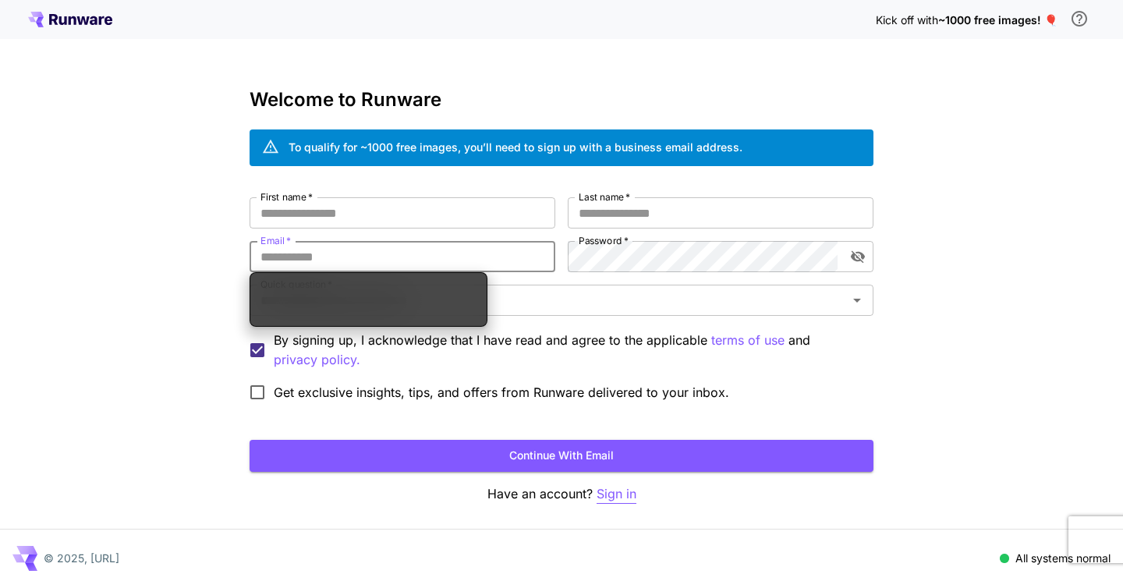
type input "**********"
click at [619, 500] on p "Sign in" at bounding box center [617, 493] width 40 height 19
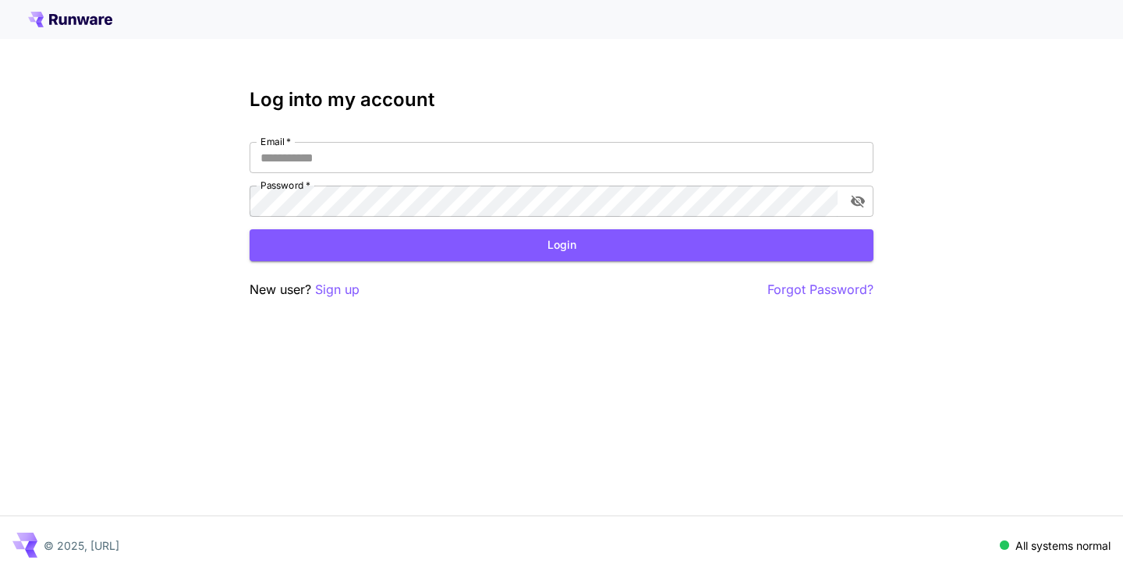
type input "**********"
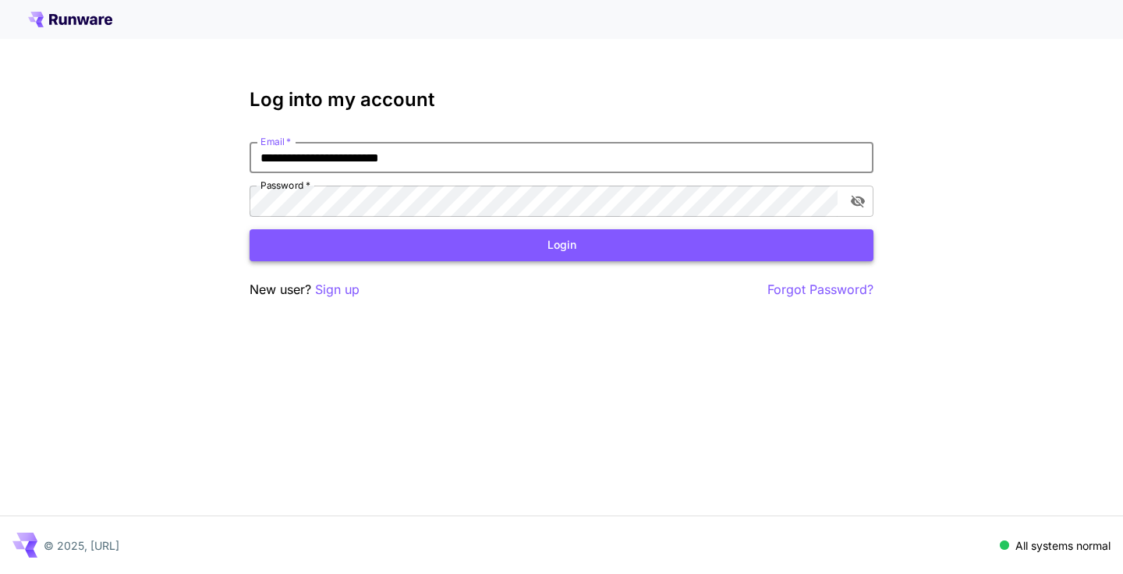
click at [528, 238] on button "Login" at bounding box center [562, 245] width 624 height 32
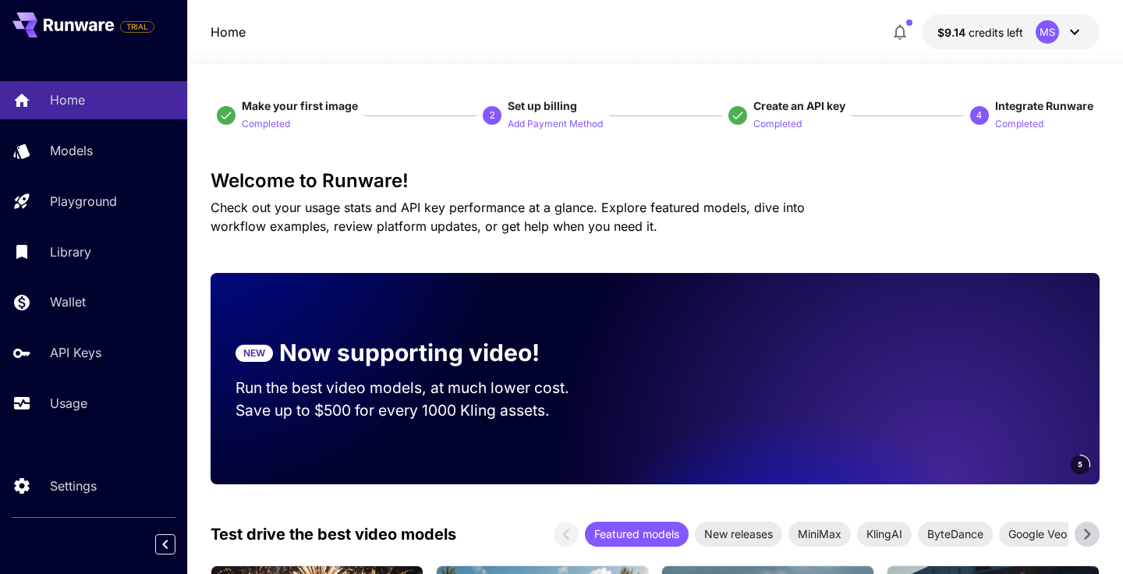
click at [977, 47] on div at bounding box center [655, 54] width 936 height 19
click at [966, 34] on span "$9.14" at bounding box center [952, 32] width 31 height 13
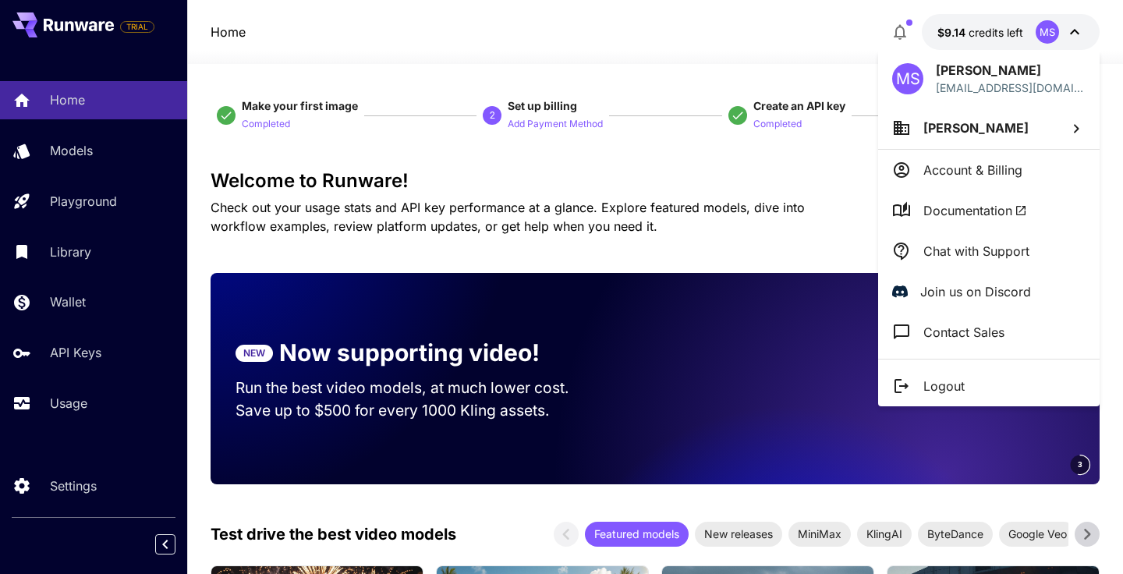
click at [966, 33] on div at bounding box center [561, 287] width 1123 height 574
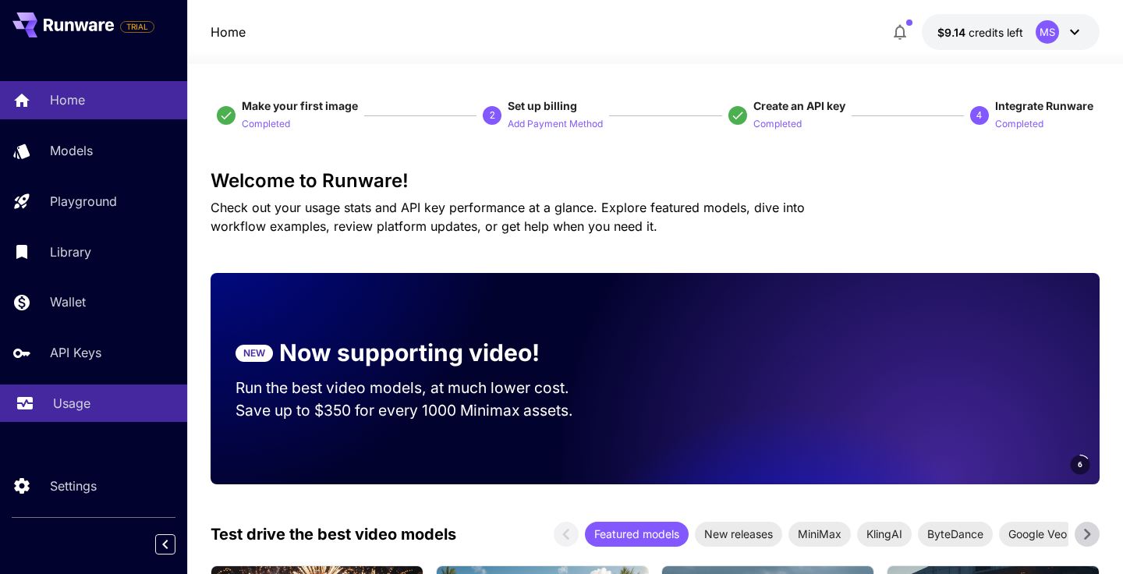
click at [115, 393] on link "Usage" at bounding box center [93, 403] width 187 height 38
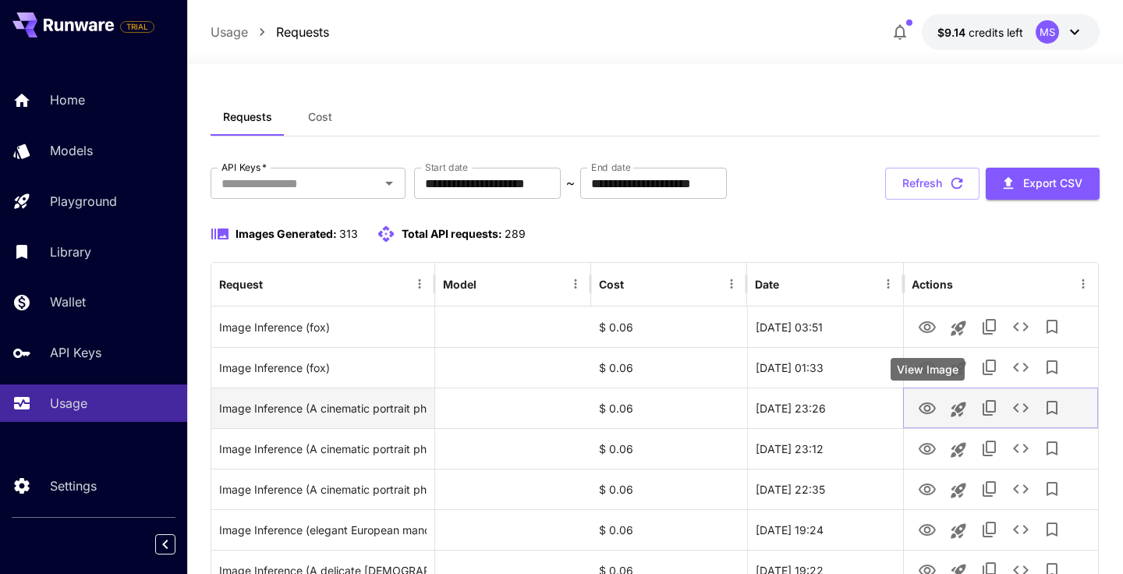
click at [932, 406] on icon "View Image" at bounding box center [927, 408] width 19 height 19
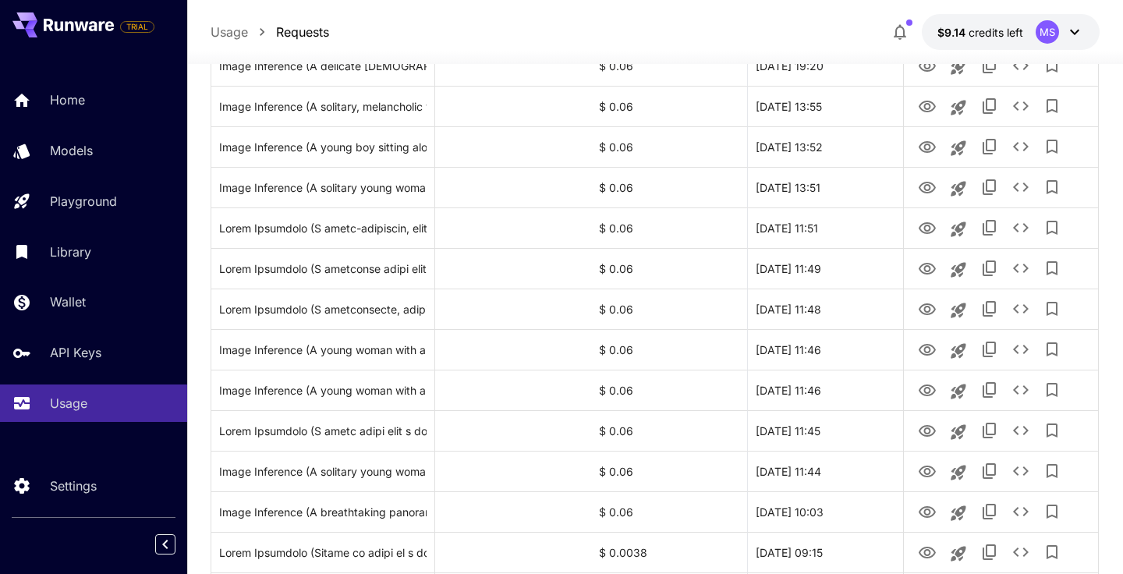
scroll to position [934, 0]
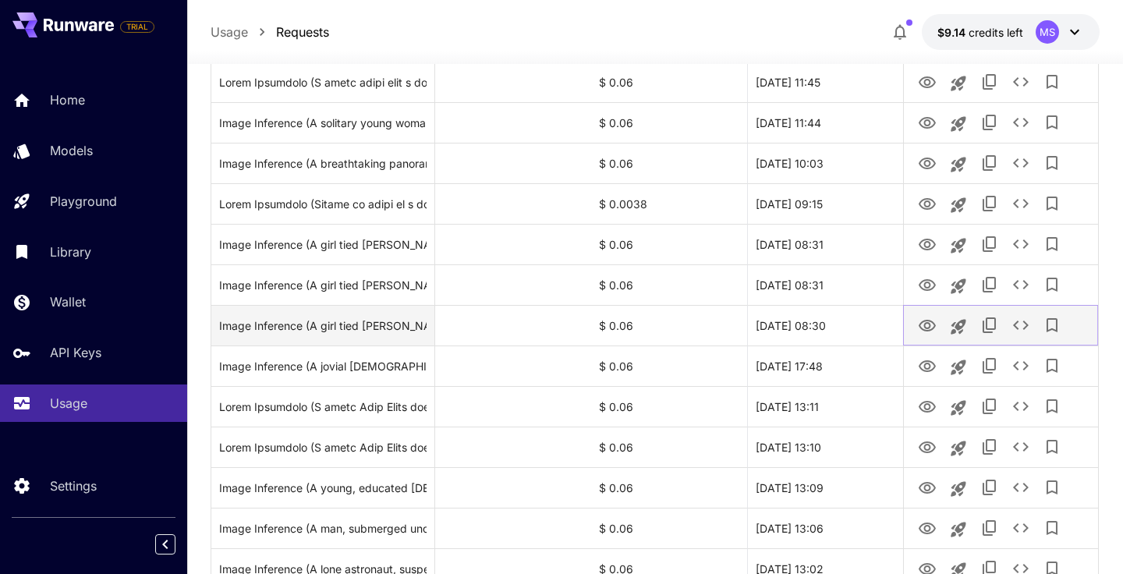
click at [927, 321] on icon "View Image" at bounding box center [927, 326] width 19 height 19
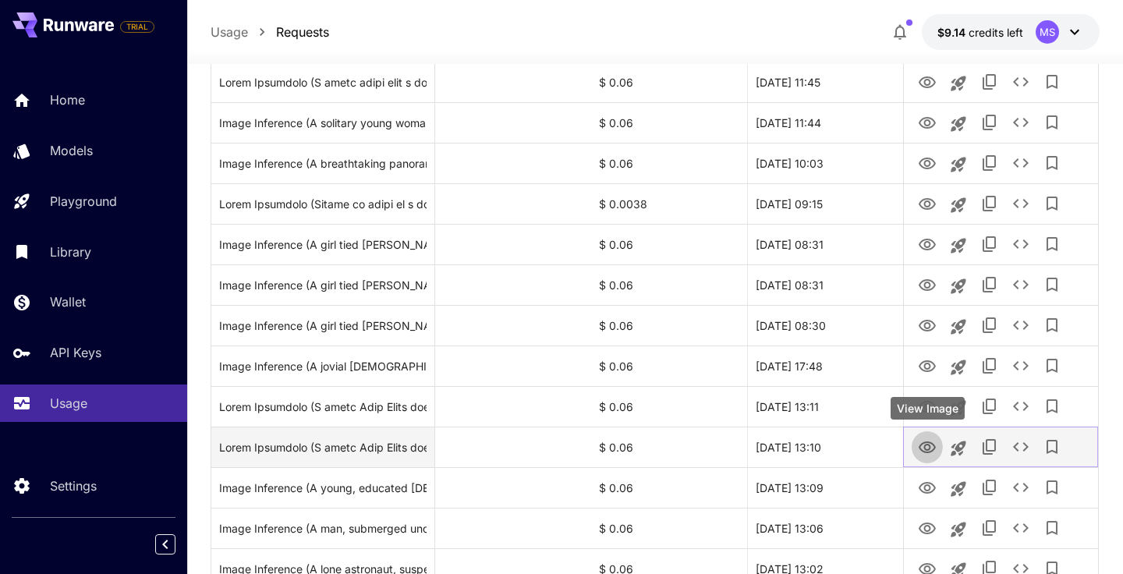
click at [923, 441] on icon "View Image" at bounding box center [927, 447] width 19 height 19
